Goal: Task Accomplishment & Management: Use online tool/utility

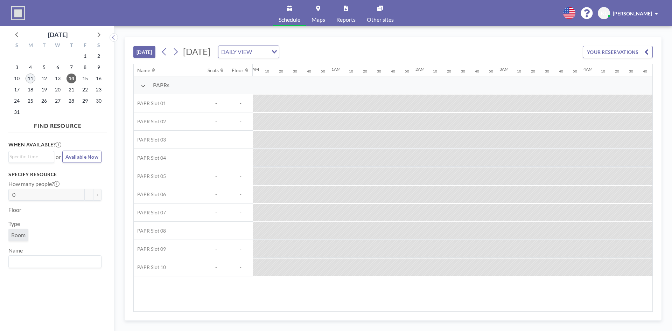
click at [29, 78] on span "11" at bounding box center [31, 78] width 10 height 10
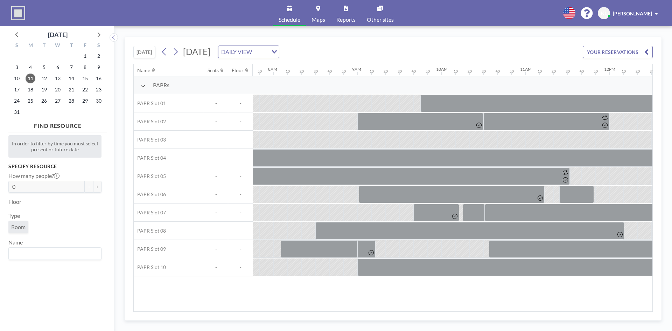
scroll to position [0, 658]
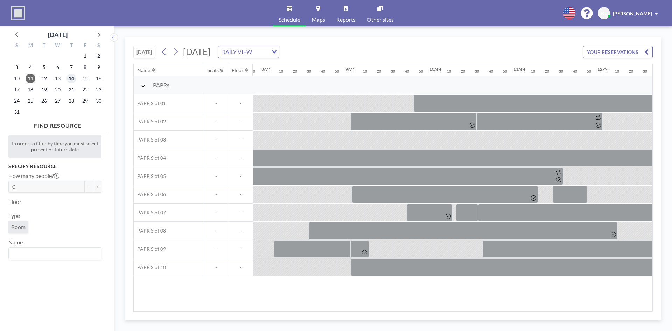
click at [71, 79] on span "14" at bounding box center [71, 78] width 10 height 10
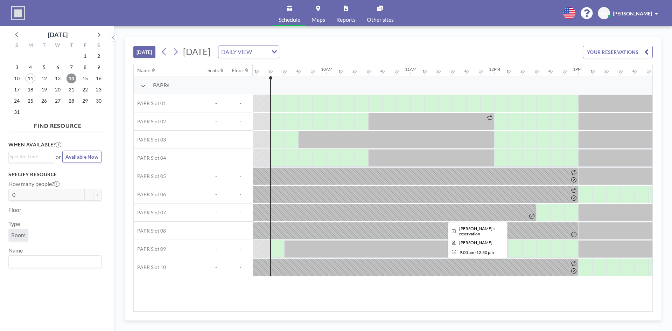
scroll to position [0, 770]
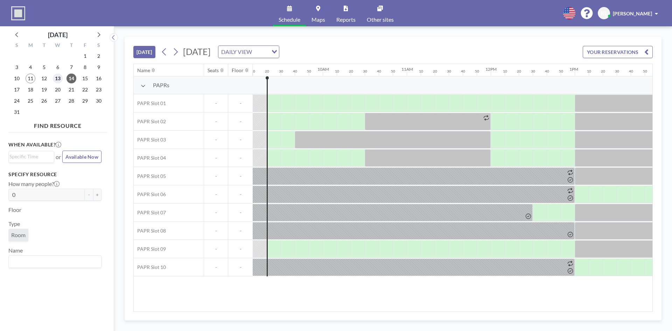
click at [58, 77] on span "13" at bounding box center [58, 78] width 10 height 10
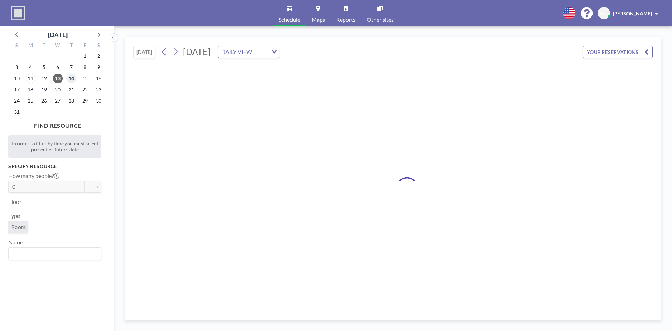
click at [67, 78] on span "14" at bounding box center [71, 78] width 10 height 10
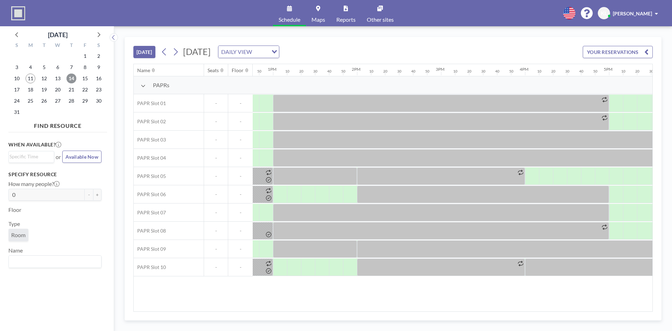
scroll to position [0, 993]
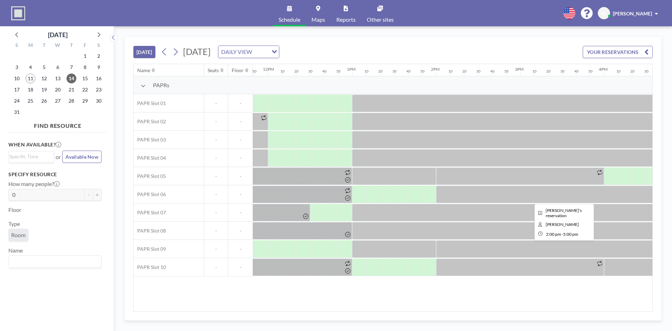
click at [504, 200] on div at bounding box center [562, 193] width 252 height 17
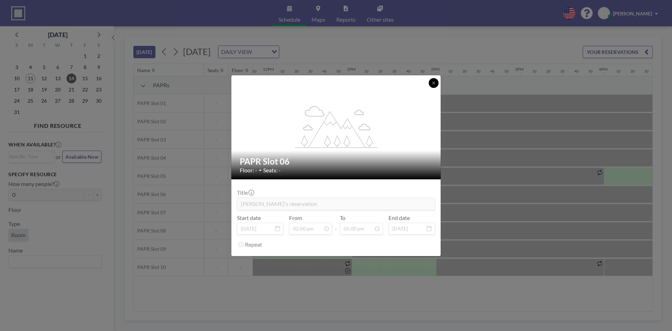
click at [432, 83] on icon at bounding box center [434, 83] width 4 height 4
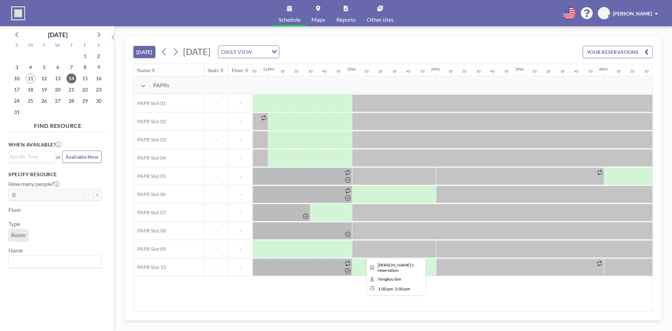
click at [408, 250] on div at bounding box center [394, 248] width 84 height 17
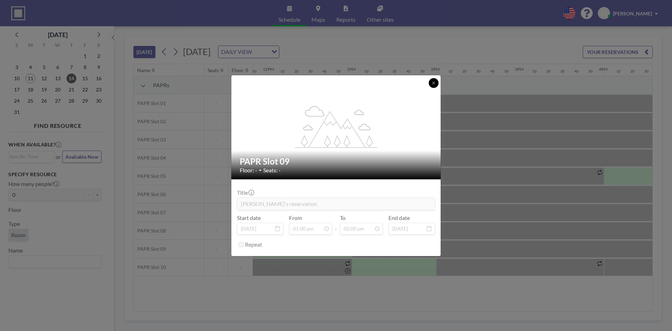
click at [431, 83] on button at bounding box center [434, 83] width 10 height 10
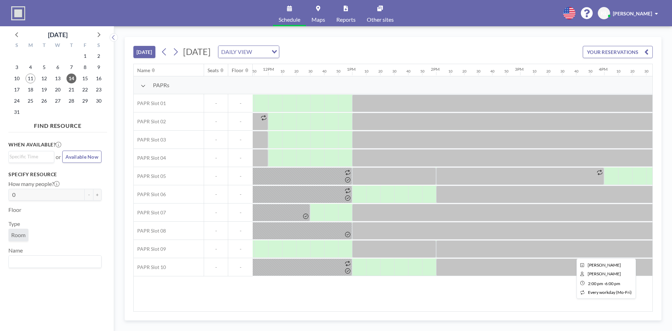
drag, startPoint x: 479, startPoint y: 275, endPoint x: 479, endPoint y: 279, distance: 3.5
drag, startPoint x: 479, startPoint y: 279, endPoint x: 450, endPoint y: 282, distance: 29.6
click at [446, 288] on div "Name Seats Floor 12AM 10 20 30 40 50 1AM 10 20 30 40 50 2AM 10 20 30 40 50 3AM …" at bounding box center [393, 187] width 519 height 247
click at [59, 75] on span "13" at bounding box center [58, 78] width 10 height 10
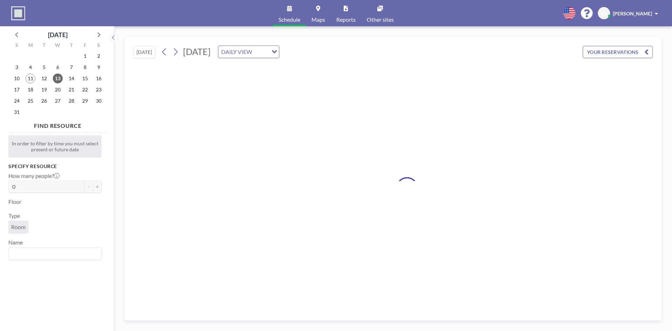
click at [65, 78] on div "14" at bounding box center [71, 78] width 14 height 11
click at [68, 78] on span "14" at bounding box center [71, 78] width 10 height 10
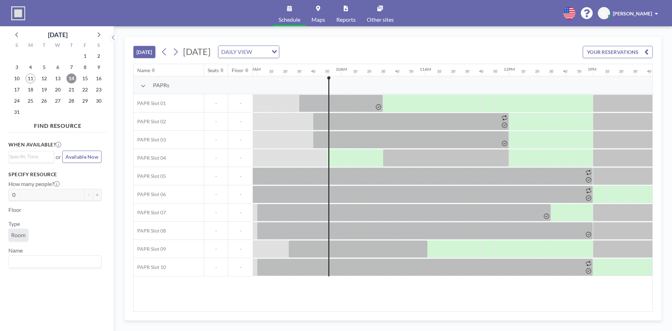
scroll to position [0, 812]
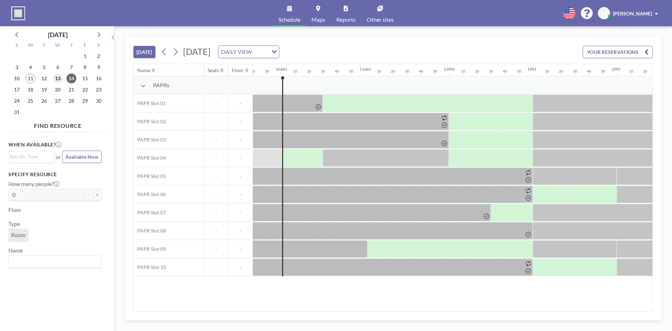
click at [60, 76] on span "13" at bounding box center [58, 78] width 10 height 10
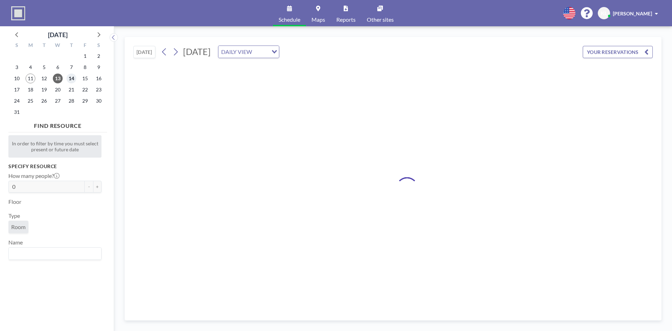
click at [70, 78] on span "14" at bounding box center [71, 78] width 10 height 10
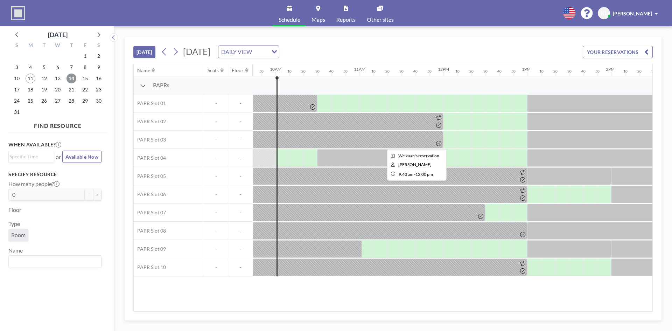
scroll to position [0, 826]
